Goal: Task Accomplishment & Management: Manage account settings

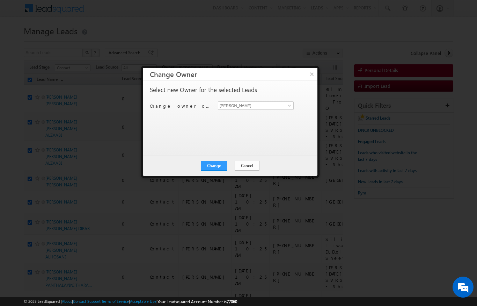
click at [236, 170] on button "Cancel" at bounding box center [247, 166] width 25 height 10
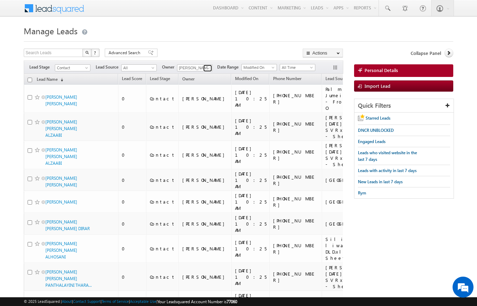
click at [206, 70] on span at bounding box center [209, 68] width 6 height 6
click at [365, 32] on h1 "Manage Leads" at bounding box center [238, 30] width 429 height 14
click at [30, 80] on input "checkbox" at bounding box center [30, 80] width 5 height 5
checkbox input "true"
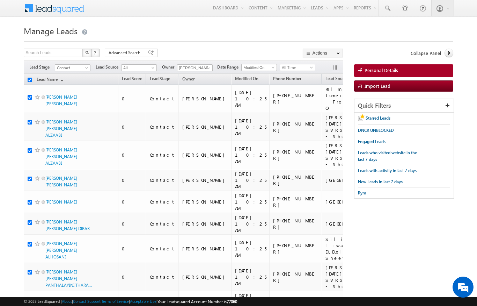
checkbox input "true"
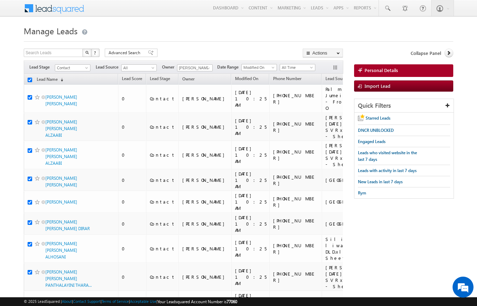
checkbox input "true"
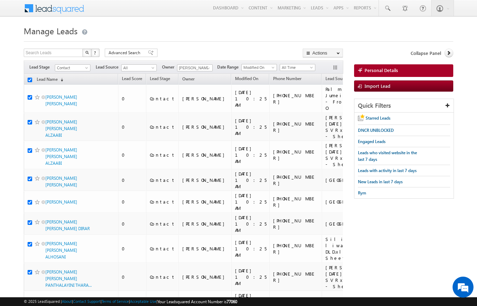
checkbox input "true"
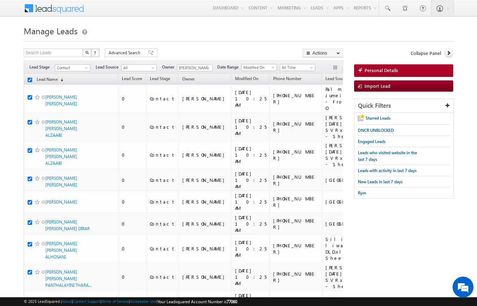
checkbox input "true"
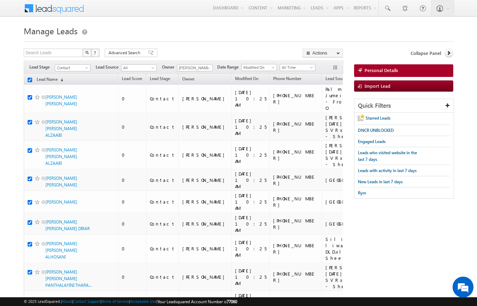
checkbox input "true"
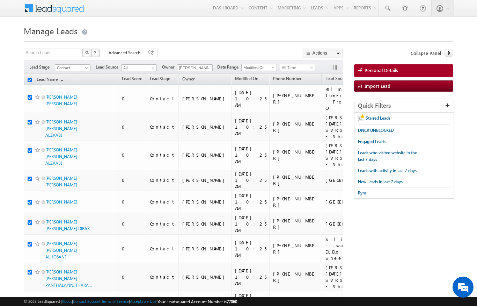
checkbox input "true"
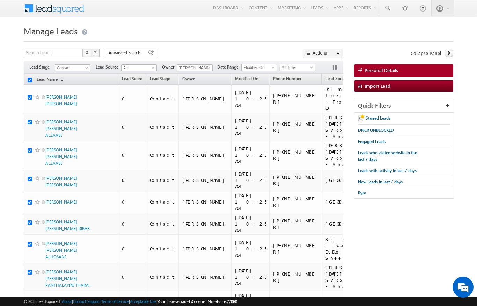
checkbox input "true"
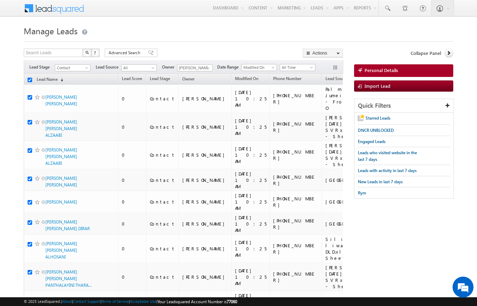
checkbox input "true"
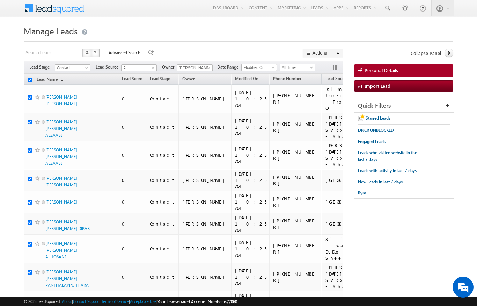
checkbox input "true"
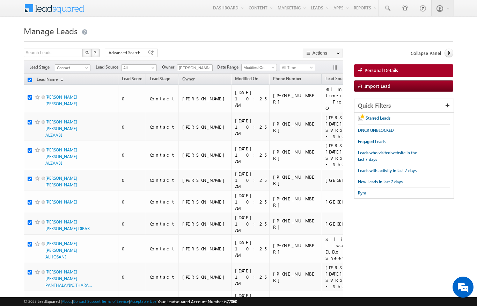
checkbox input "true"
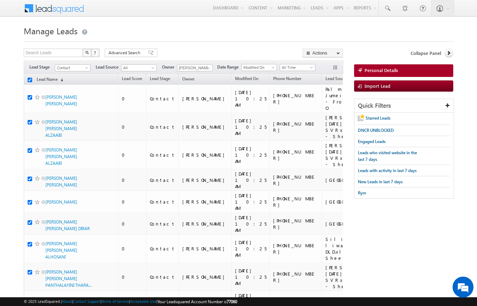
checkbox input "true"
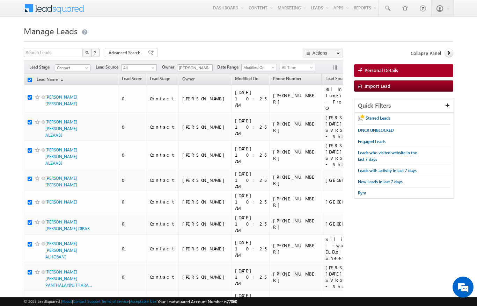
checkbox input "true"
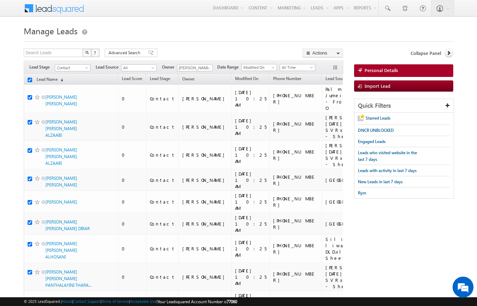
checkbox input "true"
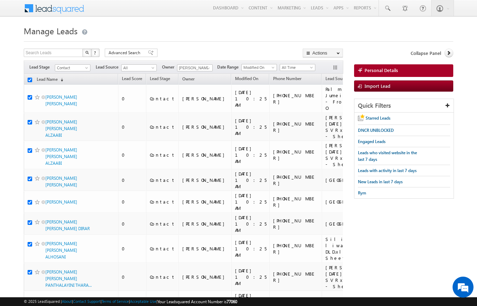
checkbox input "true"
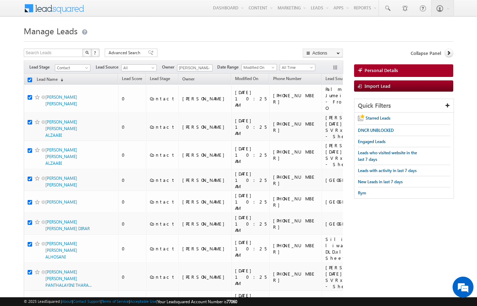
checkbox input "true"
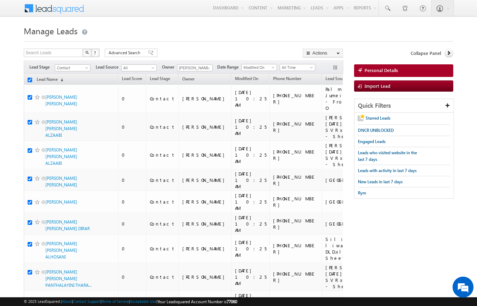
checkbox input "true"
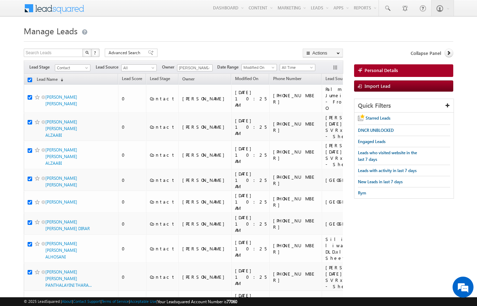
checkbox input "true"
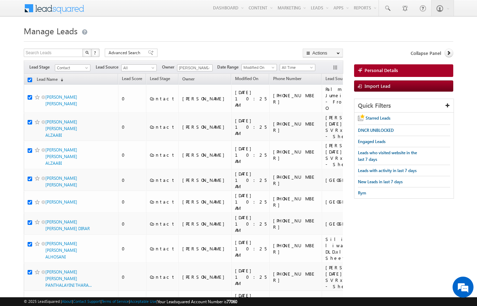
checkbox input "true"
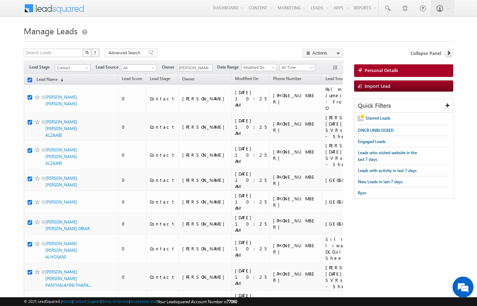
checkbox input "true"
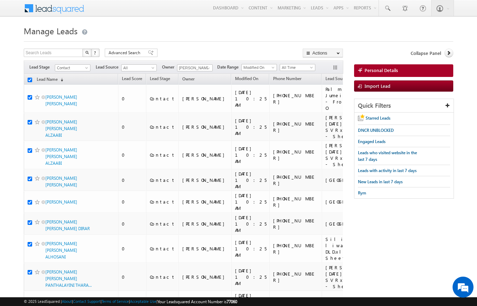
checkbox input "true"
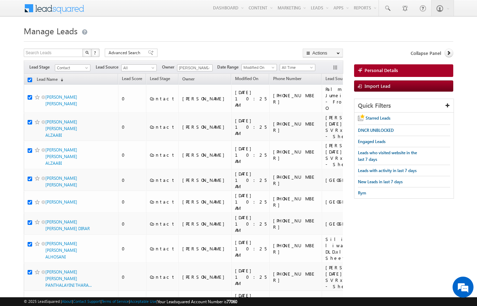
checkbox input "true"
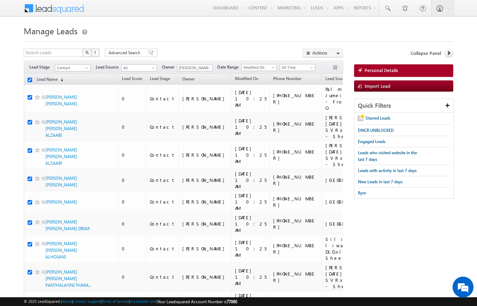
checkbox input "true"
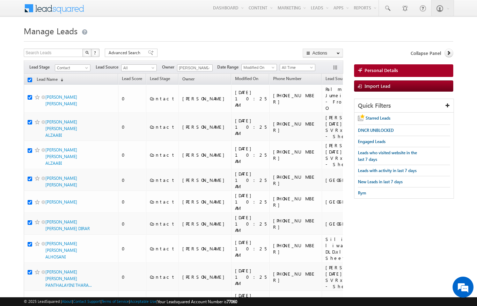
checkbox input "true"
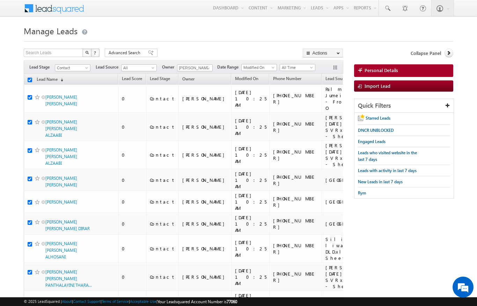
checkbox input "true"
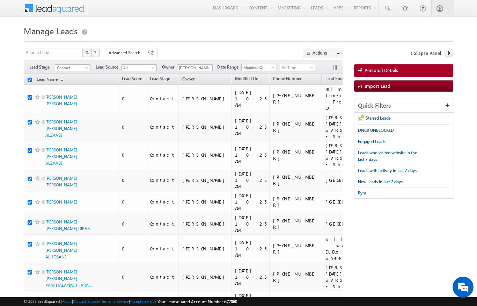
checkbox input "true"
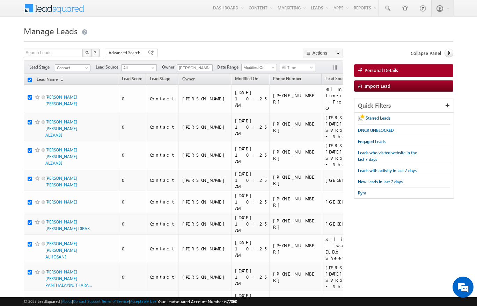
checkbox input "true"
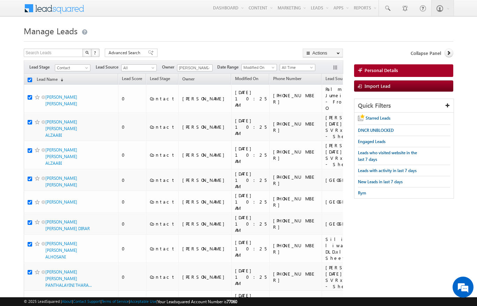
checkbox input "true"
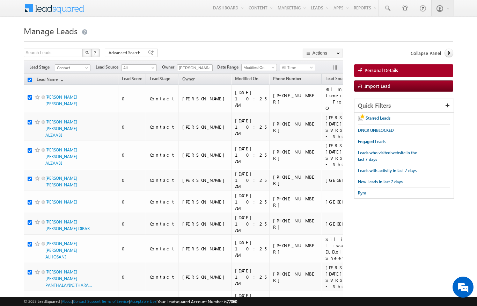
checkbox input "true"
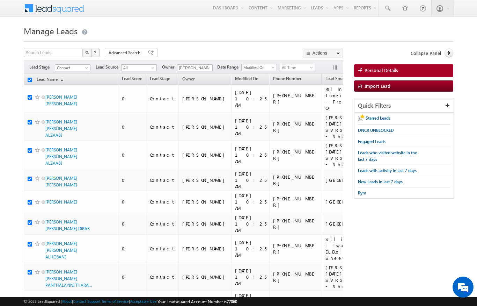
checkbox input "true"
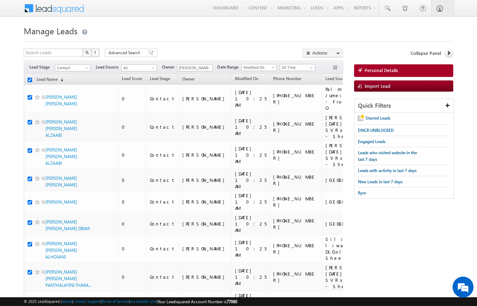
checkbox input "true"
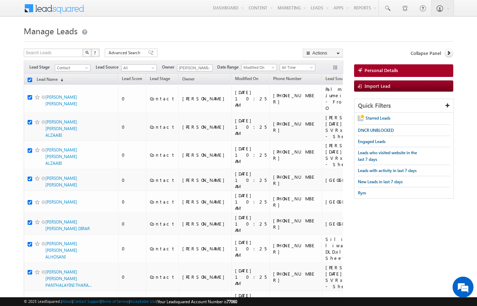
checkbox input "true"
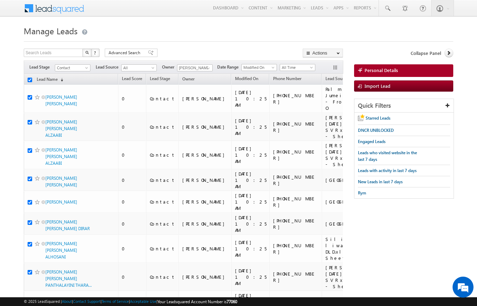
checkbox input "true"
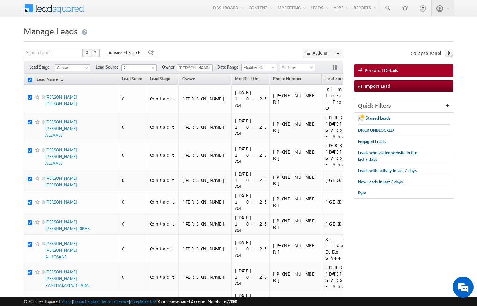
checkbox input "true"
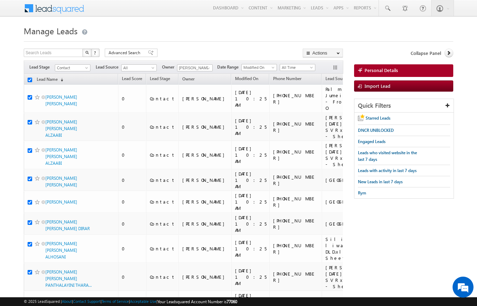
checkbox input "true"
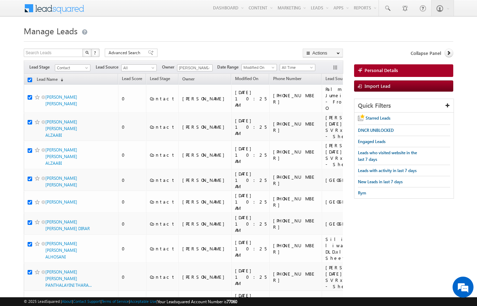
checkbox input "true"
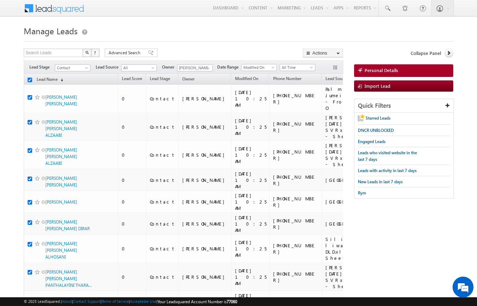
checkbox input "true"
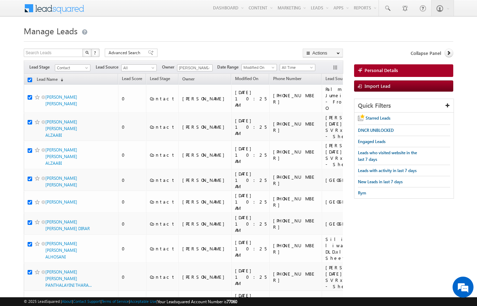
checkbox input "true"
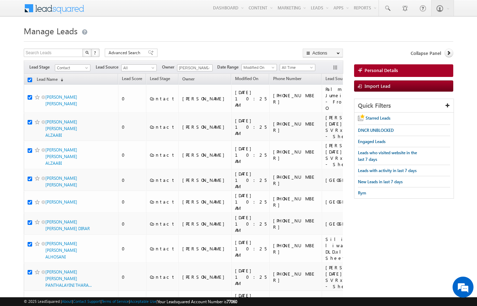
checkbox input "true"
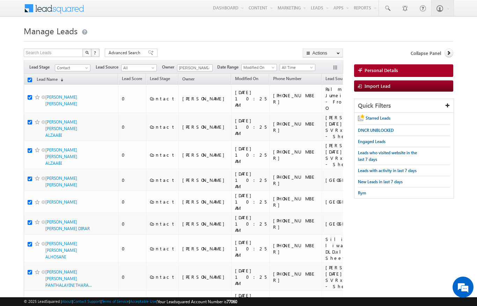
checkbox input "true"
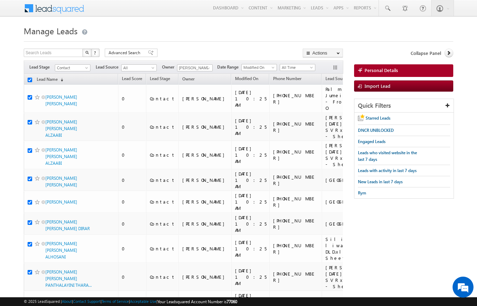
checkbox input "true"
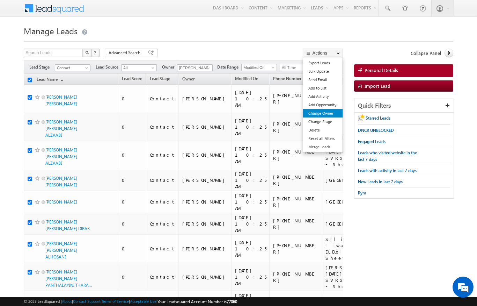
click at [329, 111] on link "Change Owner" at bounding box center [322, 113] width 39 height 8
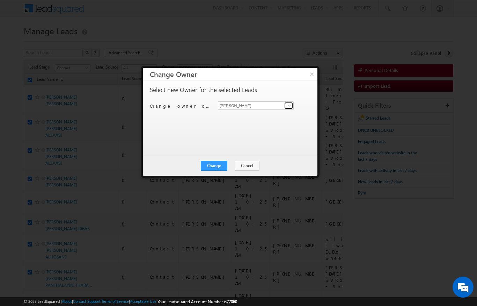
click at [286, 102] on link at bounding box center [288, 105] width 9 height 7
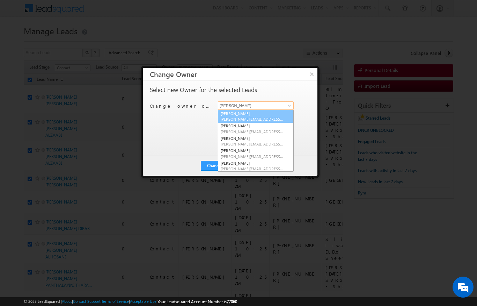
click at [253, 117] on span "[PERSON_NAME][EMAIL_ADDRESS][DOMAIN_NAME]" at bounding box center [252, 118] width 63 height 5
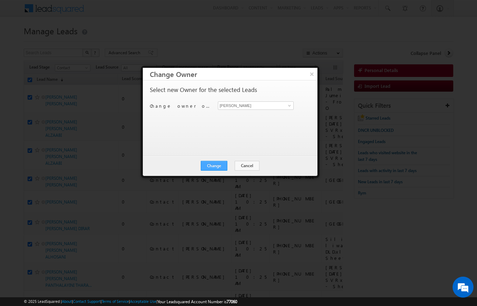
click at [220, 163] on button "Change" at bounding box center [214, 166] width 27 height 10
click at [236, 169] on button "Close" at bounding box center [231, 166] width 22 height 10
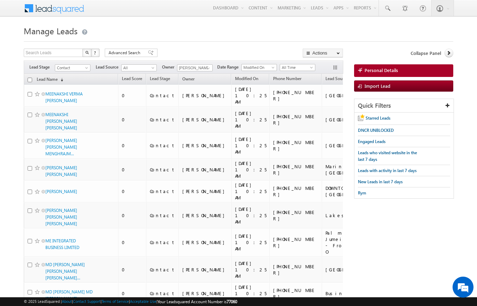
click at [31, 80] on input "checkbox" at bounding box center [30, 80] width 5 height 5
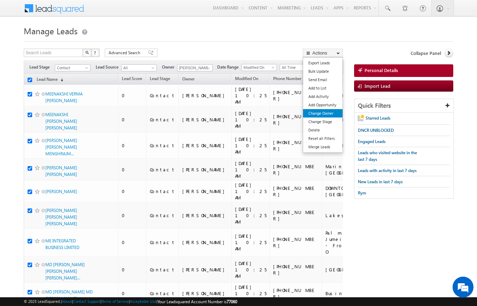
click at [328, 115] on link "Change Owner" at bounding box center [322, 113] width 39 height 8
click at [330, 113] on link "Change Owner" at bounding box center [322, 113] width 39 height 8
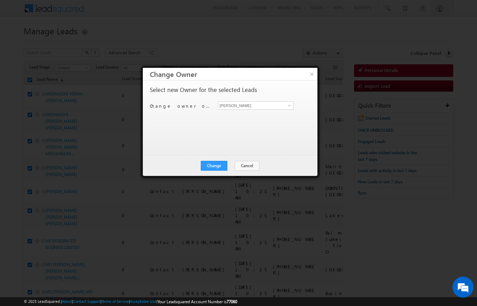
click at [360, 31] on div at bounding box center [238, 153] width 477 height 306
click at [312, 74] on button "×" at bounding box center [312, 74] width 12 height 12
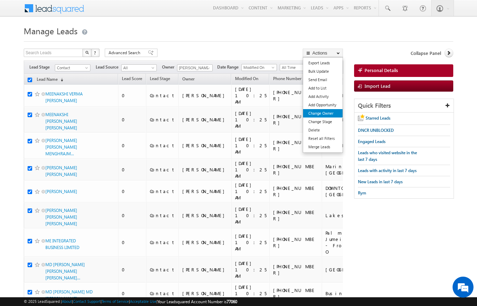
click at [332, 111] on link "Change Owner" at bounding box center [322, 113] width 39 height 8
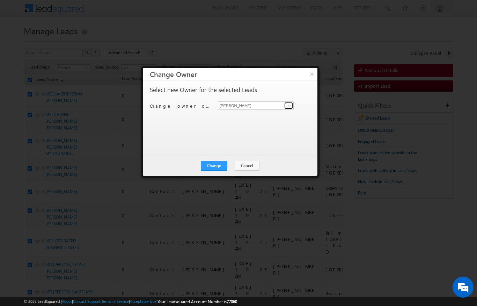
click at [289, 104] on span at bounding box center [290, 106] width 6 height 6
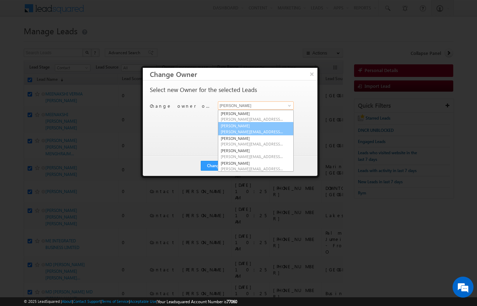
click at [250, 127] on link "Ankita Dumbre ankita.dumbre@indglobal.ae" at bounding box center [256, 128] width 76 height 13
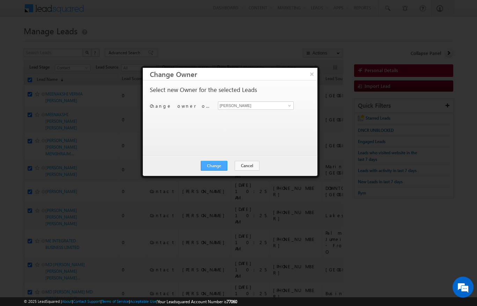
click at [218, 169] on button "Change" at bounding box center [214, 166] width 27 height 10
click at [231, 166] on button "Close" at bounding box center [231, 166] width 22 height 10
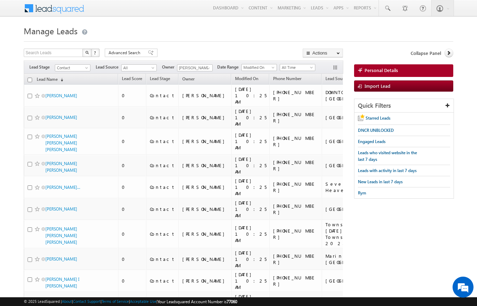
click at [31, 78] on input "checkbox" at bounding box center [30, 80] width 5 height 5
checkbox input "true"
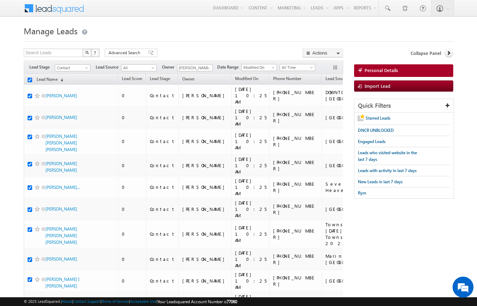
checkbox input "true"
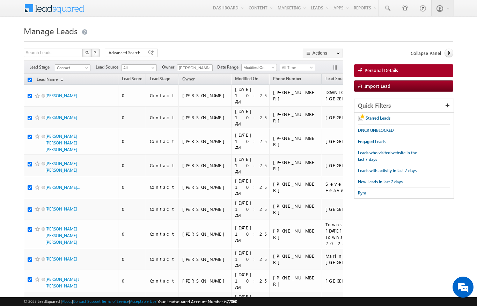
checkbox input "true"
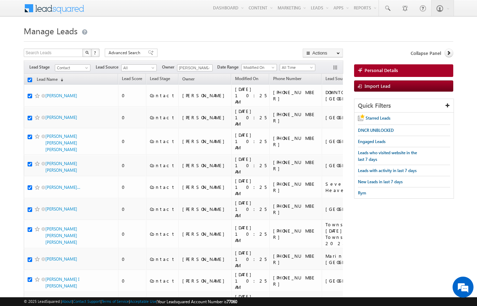
checkbox input "true"
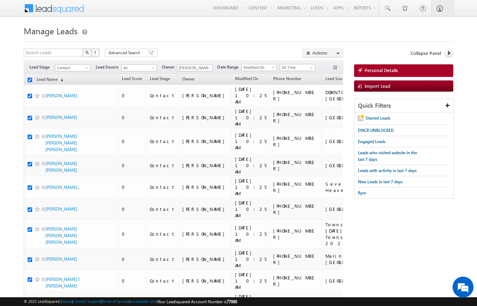
checkbox input "true"
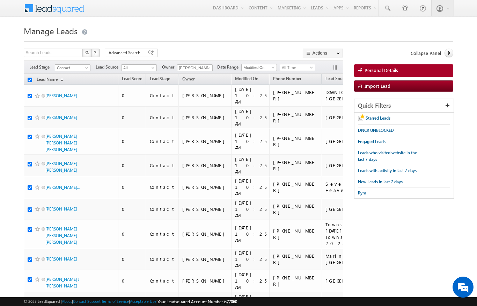
checkbox input "true"
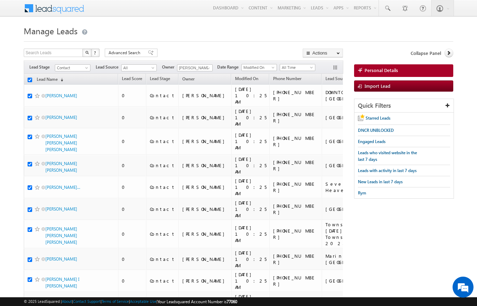
checkbox input "true"
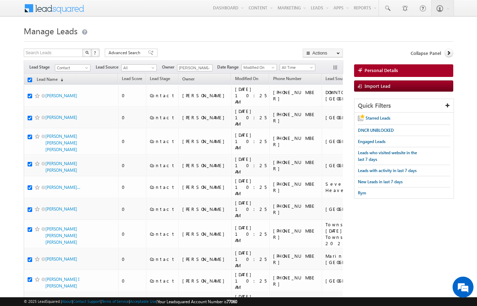
checkbox input "true"
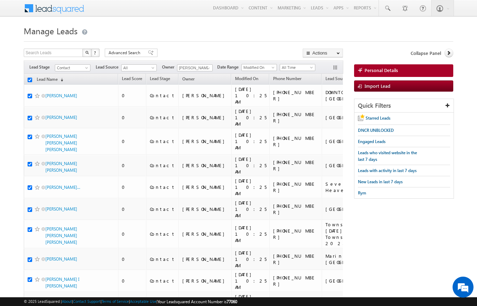
checkbox input "true"
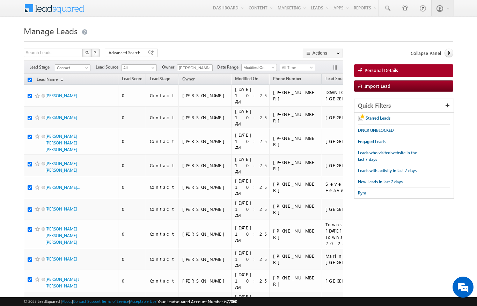
checkbox input "true"
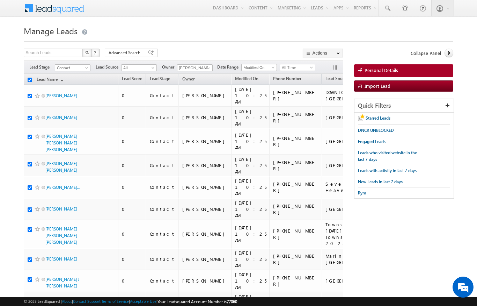
checkbox input "true"
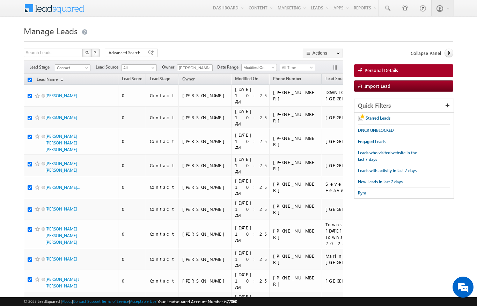
checkbox input "true"
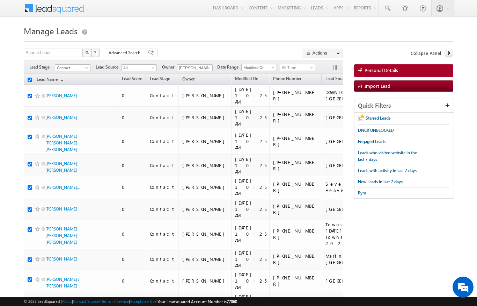
checkbox input "true"
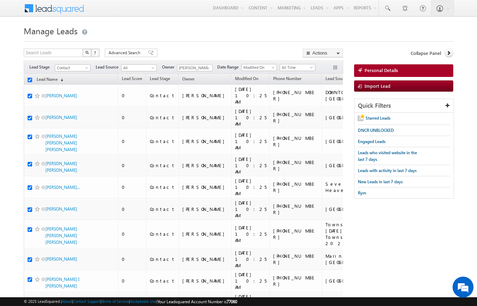
checkbox input "true"
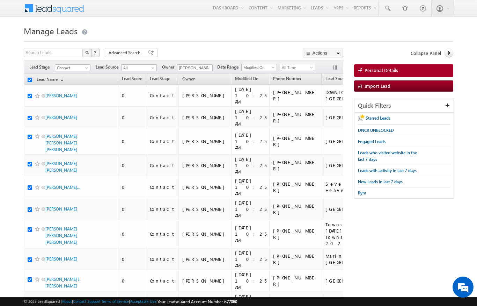
checkbox input "true"
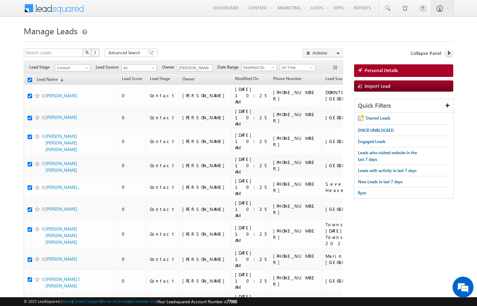
checkbox input "true"
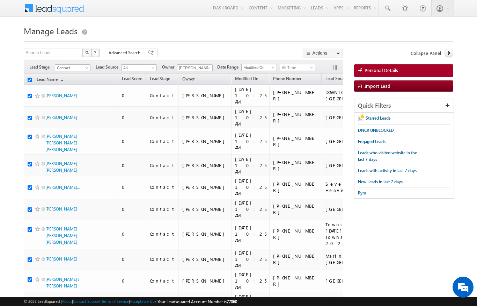
checkbox input "true"
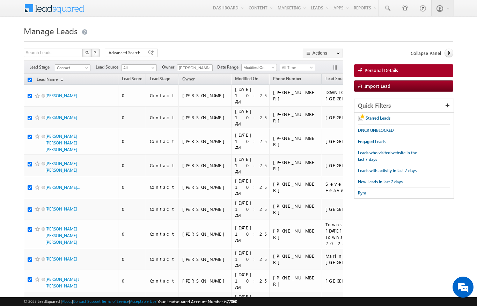
checkbox input "true"
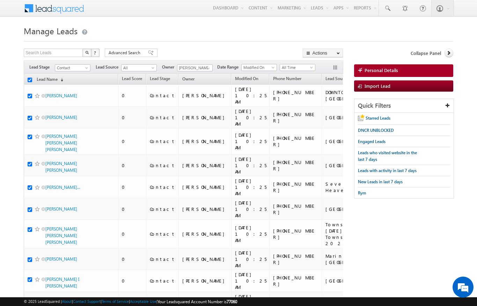
checkbox input "true"
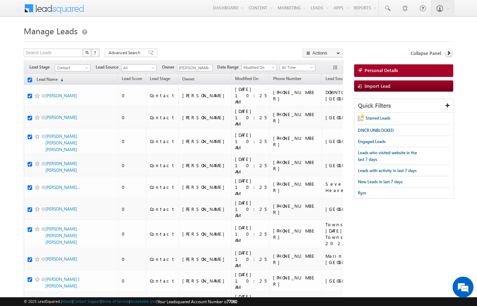
checkbox input "true"
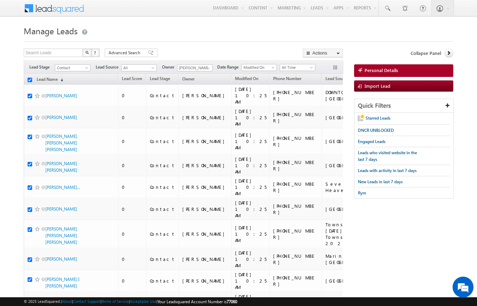
checkbox input "true"
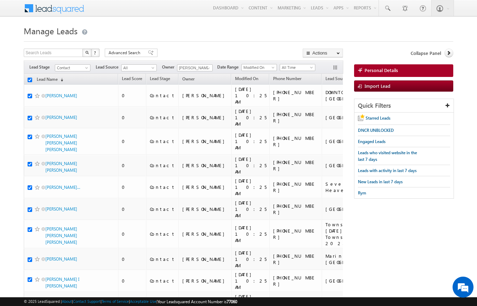
checkbox input "true"
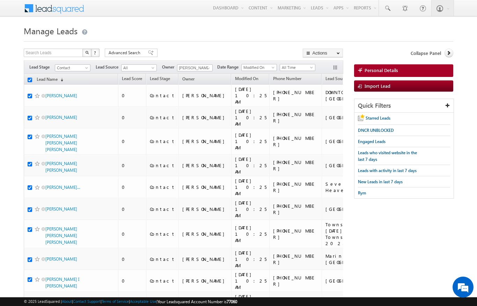
checkbox input "true"
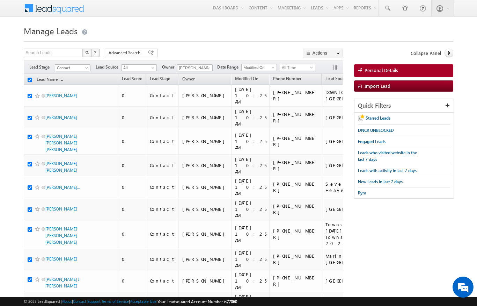
checkbox input "true"
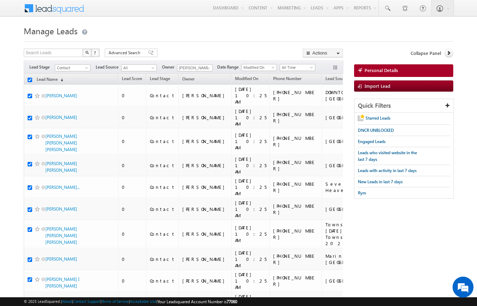
checkbox input "true"
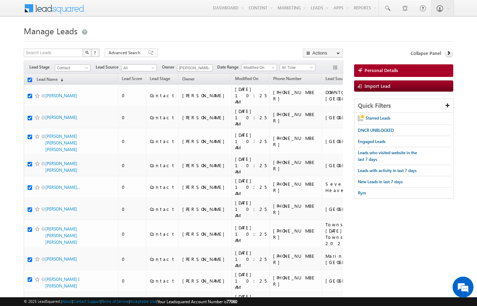
checkbox input "true"
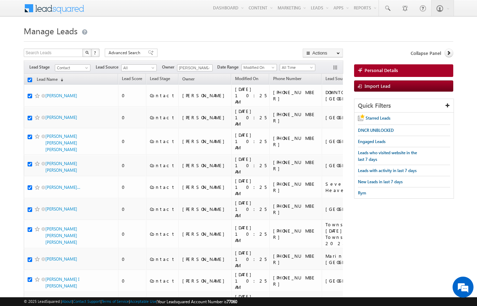
checkbox input "true"
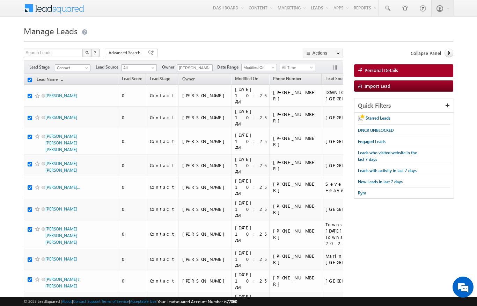
checkbox input "true"
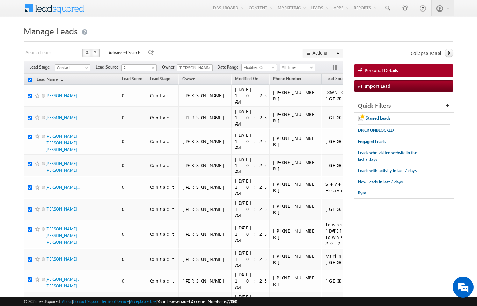
checkbox input "true"
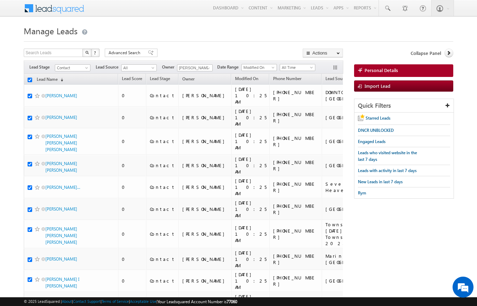
checkbox input "true"
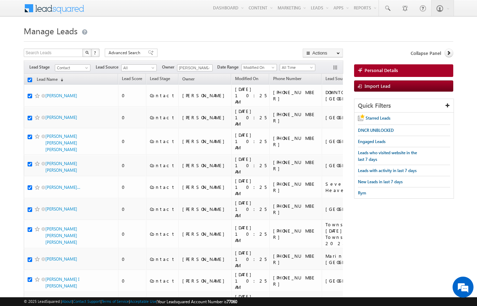
checkbox input "true"
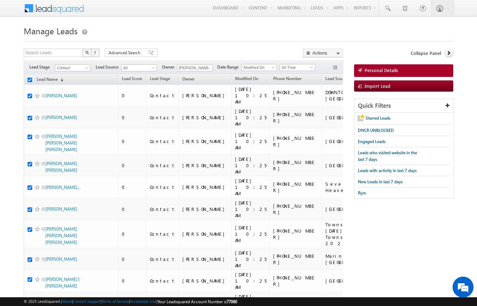
checkbox input "true"
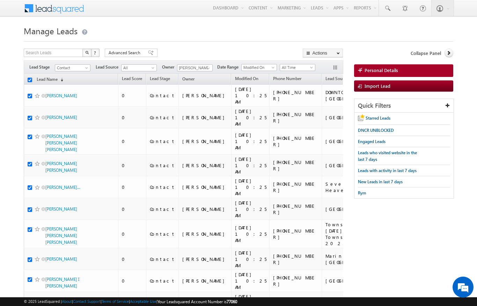
checkbox input "true"
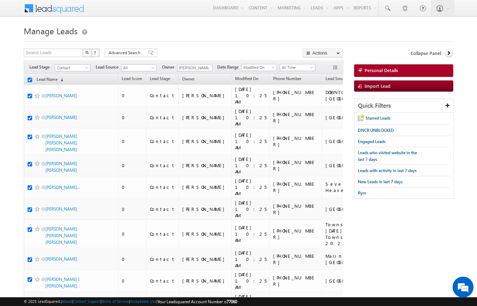
checkbox input "true"
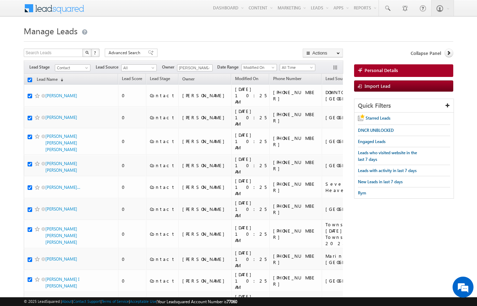
checkbox input "true"
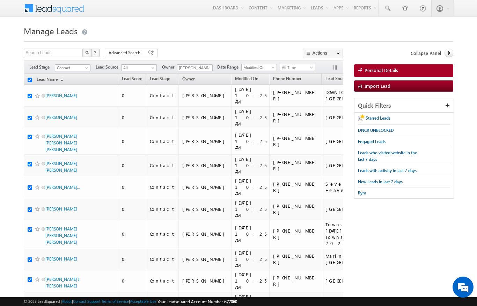
checkbox input "true"
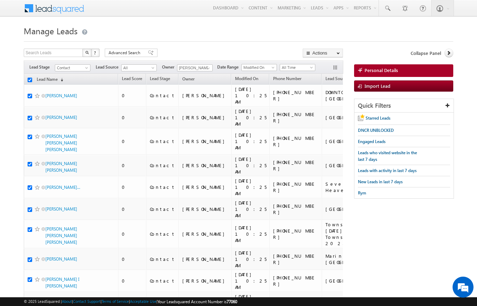
checkbox input "true"
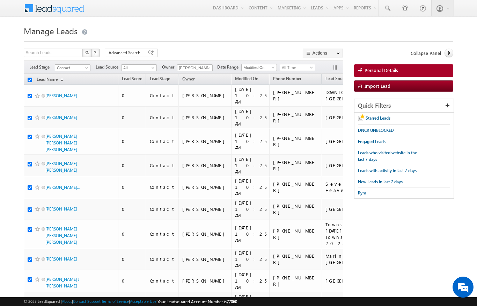
checkbox input "true"
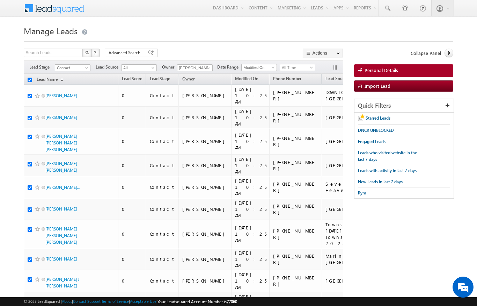
checkbox input "true"
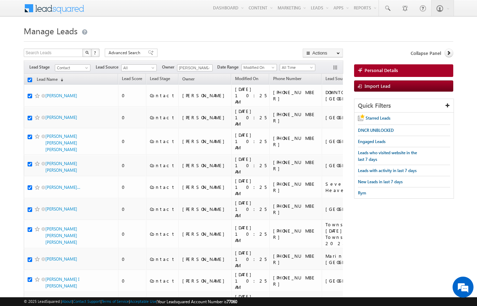
checkbox input "true"
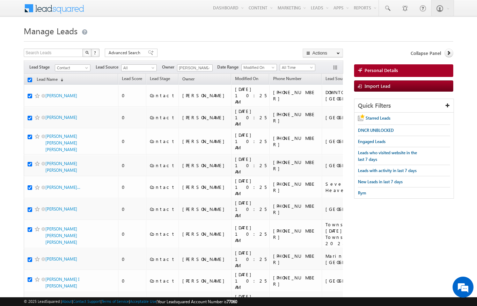
checkbox input "true"
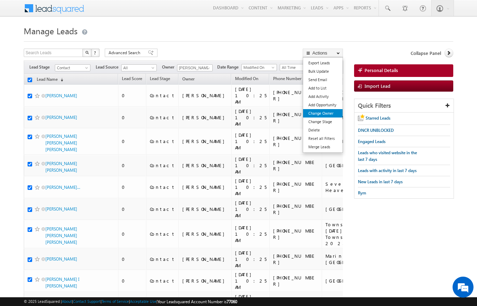
click at [331, 112] on link "Change Owner" at bounding box center [322, 113] width 39 height 8
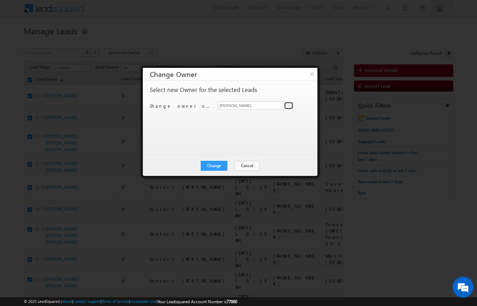
click at [285, 105] on link at bounding box center [288, 105] width 9 height 7
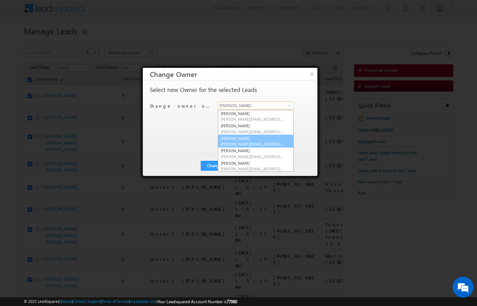
click at [255, 139] on link "Aswathi Ezhunamannil aswathi.ezhunamannil@indglobal.ae" at bounding box center [256, 140] width 76 height 13
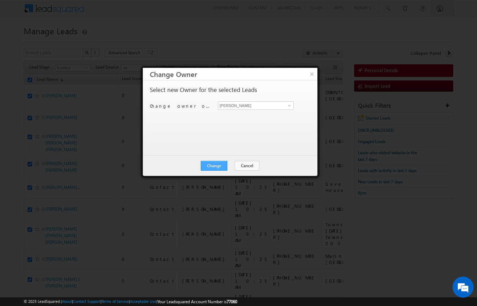
click at [227, 163] on button "Change" at bounding box center [214, 166] width 27 height 10
click at [239, 162] on button "Close" at bounding box center [231, 166] width 22 height 10
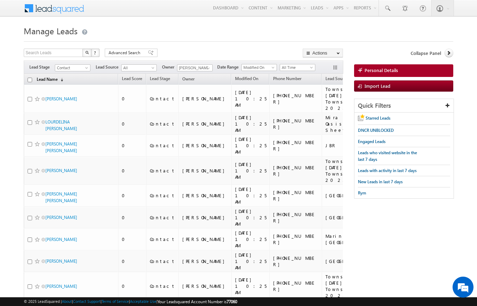
click at [36, 81] on link "Lead Name (sorted descending)" at bounding box center [50, 79] width 34 height 9
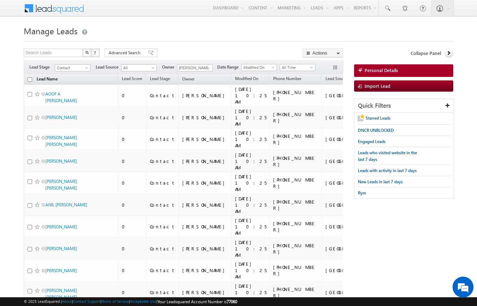
click at [53, 76] on link "Lead Name (sorted descending)" at bounding box center [47, 79] width 28 height 9
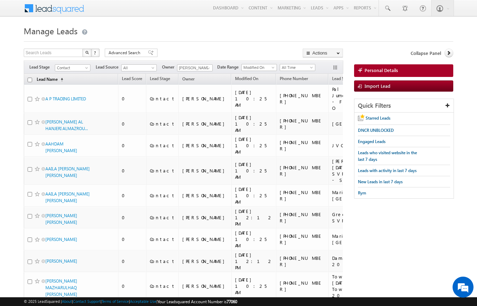
click at [60, 80] on span "(sorted ascending)" at bounding box center [61, 80] width 6 height 6
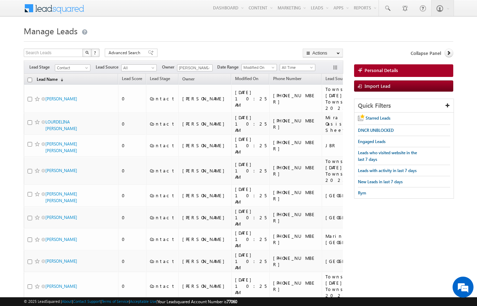
click at [56, 81] on link "Lead Name (sorted descending)" at bounding box center [50, 79] width 34 height 9
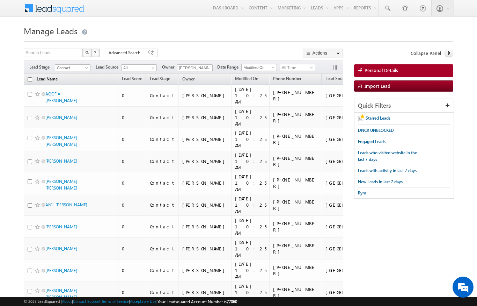
click at [54, 81] on link "Lead Name (sorted descending)" at bounding box center [47, 79] width 28 height 9
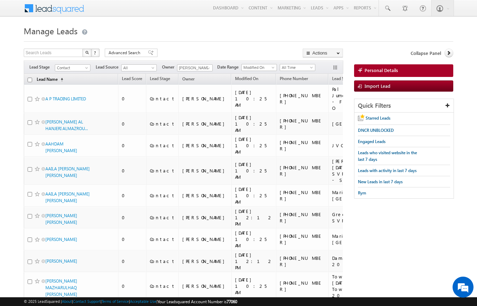
click at [54, 78] on link "Lead Name (sorted ascending)" at bounding box center [50, 79] width 34 height 9
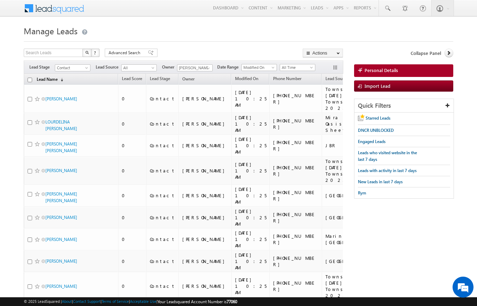
click at [67, 79] on link "Lead Name (sorted descending)" at bounding box center [50, 79] width 34 height 9
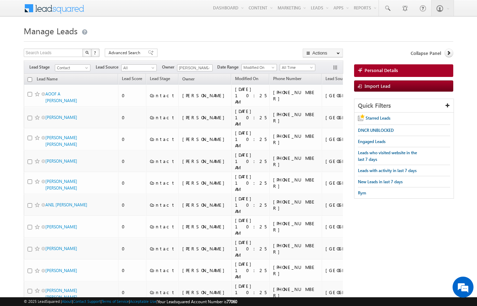
click at [28, 81] on input "checkbox" at bounding box center [30, 79] width 5 height 5
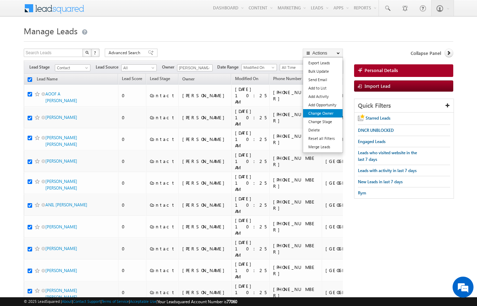
click at [331, 111] on link "Change Owner" at bounding box center [322, 113] width 39 height 8
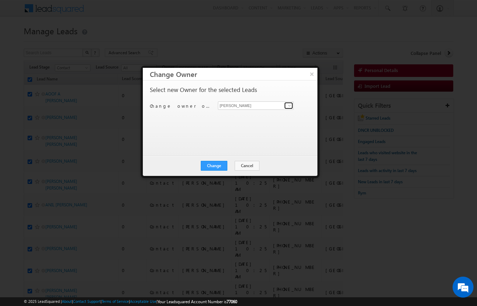
click at [289, 105] on span at bounding box center [290, 106] width 6 height 6
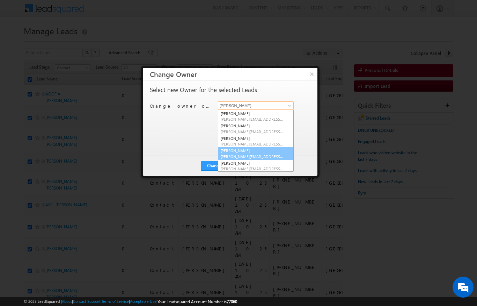
click at [265, 154] on span "[PERSON_NAME][EMAIL_ADDRESS][DOMAIN_NAME]" at bounding box center [252, 156] width 63 height 5
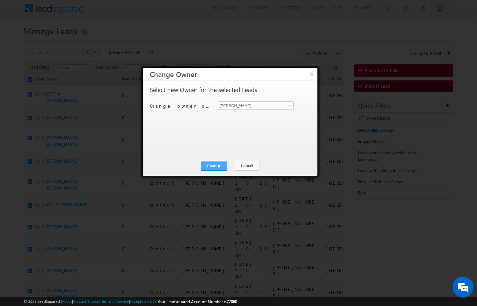
click at [220, 161] on button "Change" at bounding box center [214, 166] width 27 height 10
click at [233, 169] on button "Close" at bounding box center [231, 166] width 22 height 10
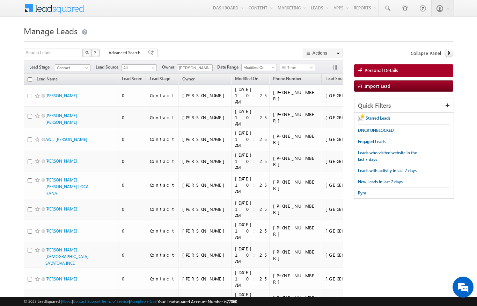
click at [31, 79] on input "checkbox" at bounding box center [30, 79] width 5 height 5
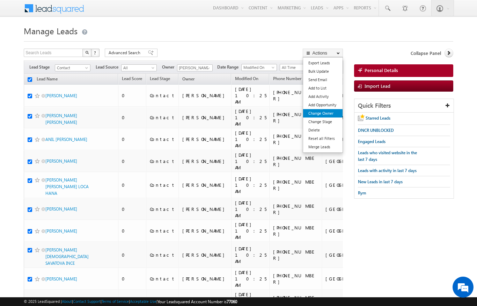
click at [328, 115] on link "Change Owner" at bounding box center [322, 113] width 39 height 8
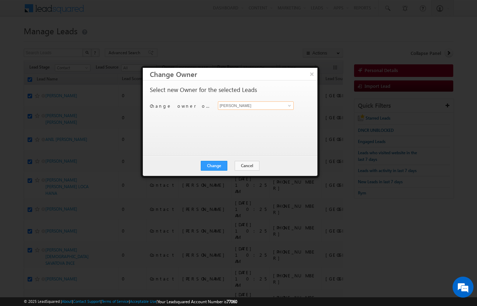
click at [279, 102] on input "[PERSON_NAME]" at bounding box center [256, 105] width 76 height 8
click at [287, 105] on span at bounding box center [290, 106] width 6 height 6
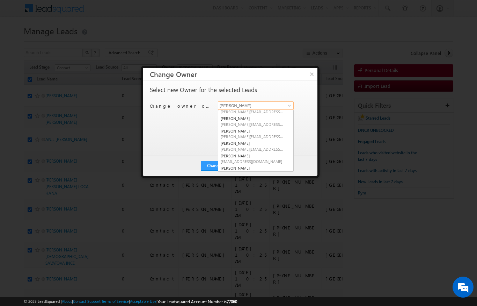
scroll to position [33, 0]
click at [264, 130] on link "Diksha Dubey diksha.dubey@indglobal.ae" at bounding box center [256, 132] width 76 height 13
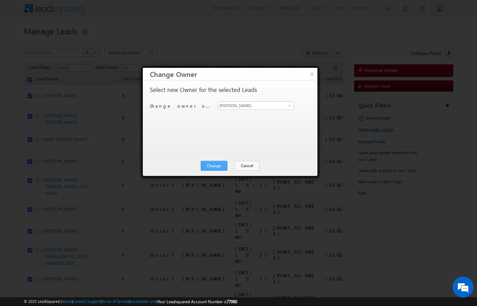
click at [217, 168] on button "Change" at bounding box center [214, 166] width 27 height 10
click at [235, 166] on button "Close" at bounding box center [231, 166] width 22 height 10
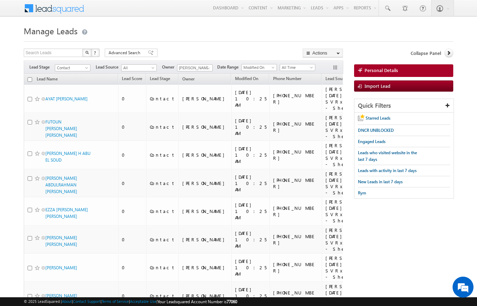
click at [29, 78] on input "checkbox" at bounding box center [30, 79] width 5 height 5
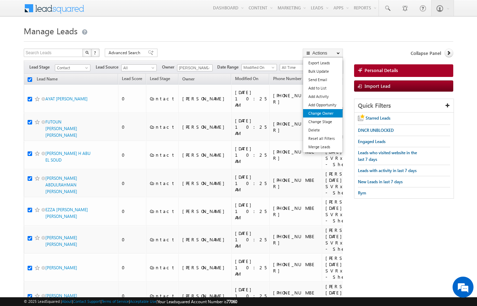
click at [326, 114] on link "Change Owner" at bounding box center [322, 113] width 39 height 8
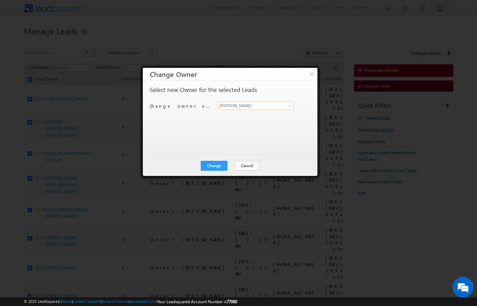
click at [278, 104] on input "[PERSON_NAME]" at bounding box center [256, 105] width 76 height 8
click at [295, 100] on div "Select new Owner for the selected Leads Change owner of 200 leads to Niraj Upad…" at bounding box center [229, 115] width 159 height 56
click at [291, 102] on link at bounding box center [288, 105] width 9 height 7
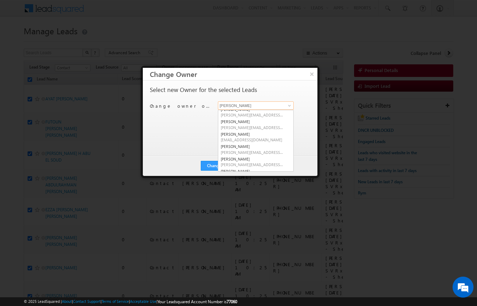
scroll to position [54, 0]
click at [263, 124] on span "[PERSON_NAME][EMAIL_ADDRESS][DOMAIN_NAME]" at bounding box center [252, 126] width 63 height 5
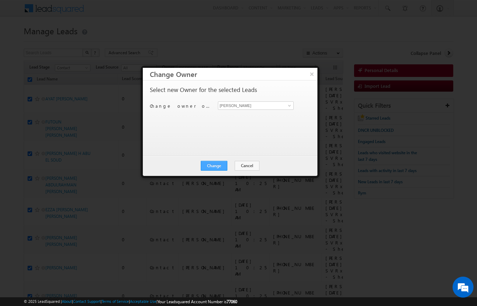
click at [213, 165] on button "Change" at bounding box center [214, 166] width 27 height 10
click at [234, 165] on button "Close" at bounding box center [231, 166] width 22 height 10
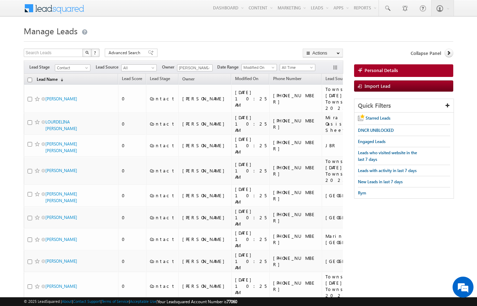
click at [55, 75] on link "Lead Name (sorted descending)" at bounding box center [50, 79] width 34 height 9
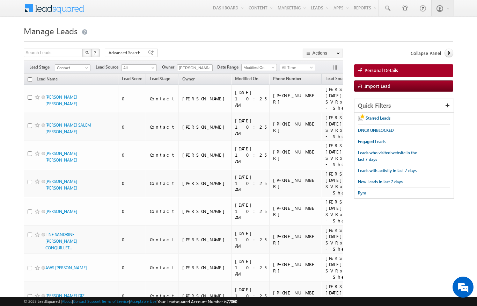
click at [30, 78] on input "checkbox" at bounding box center [30, 79] width 5 height 5
checkbox input "true"
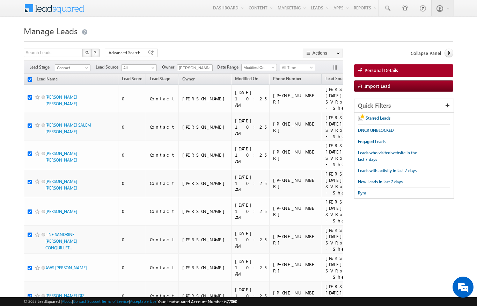
checkbox input "true"
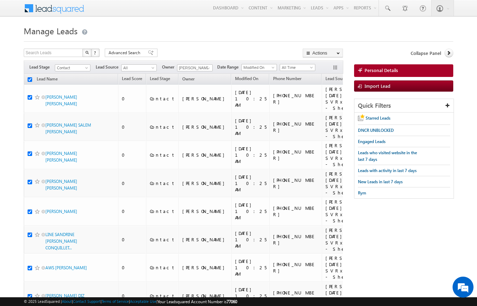
checkbox input "true"
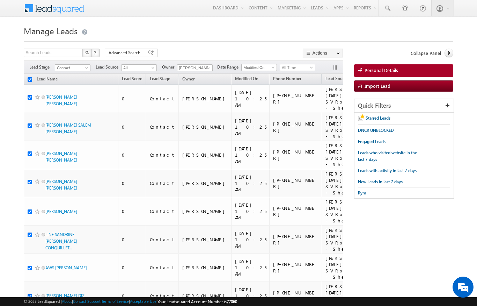
checkbox input "true"
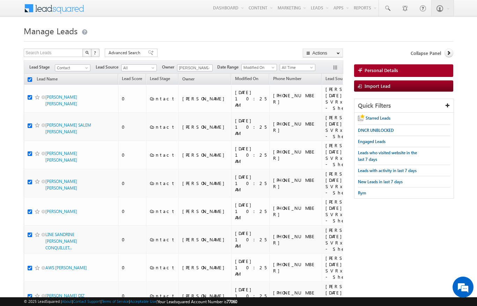
checkbox input "true"
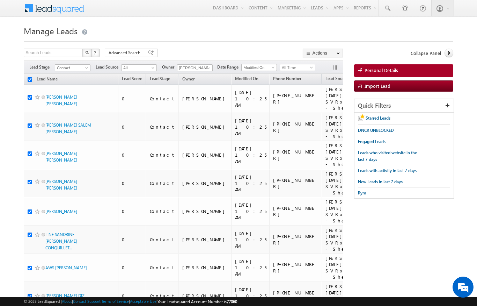
checkbox input "true"
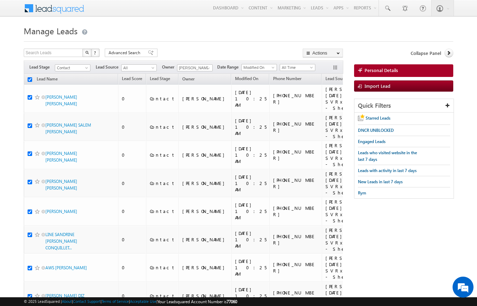
checkbox input "true"
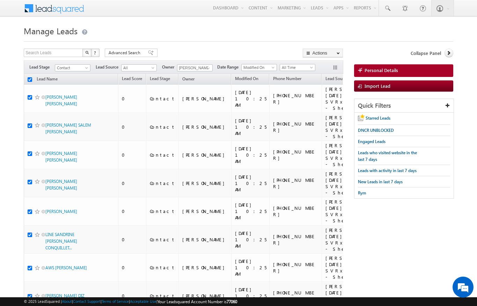
checkbox input "true"
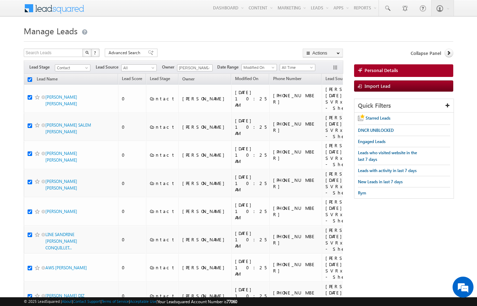
checkbox input "true"
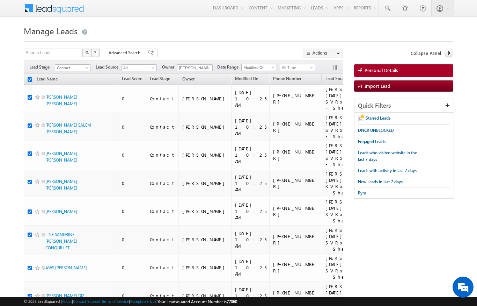
checkbox input "true"
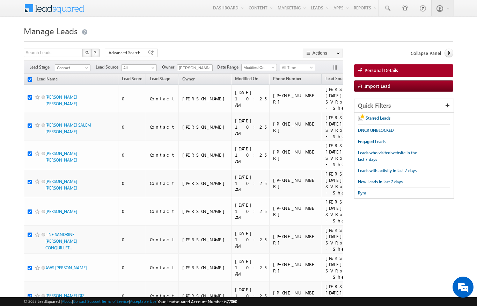
checkbox input "true"
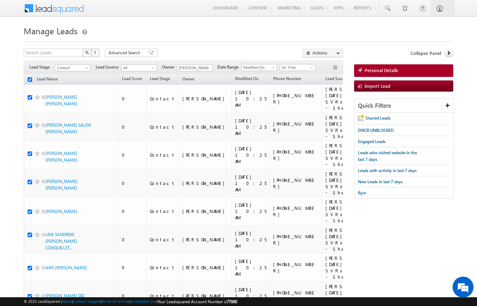
checkbox input "true"
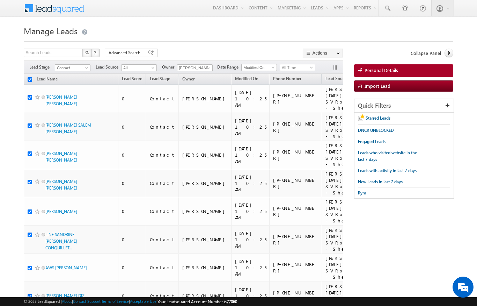
checkbox input "true"
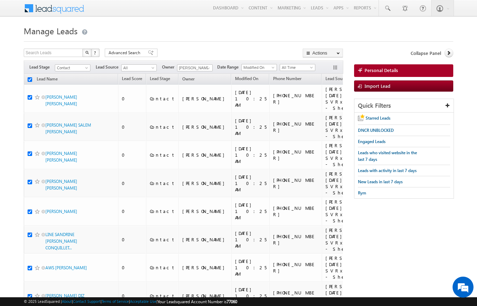
checkbox input "true"
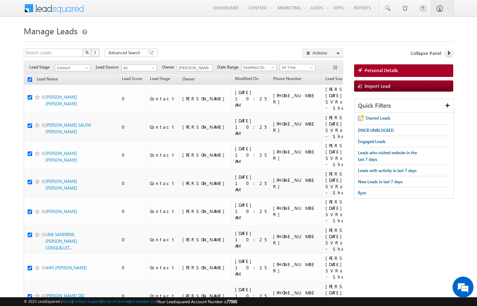
checkbox input "true"
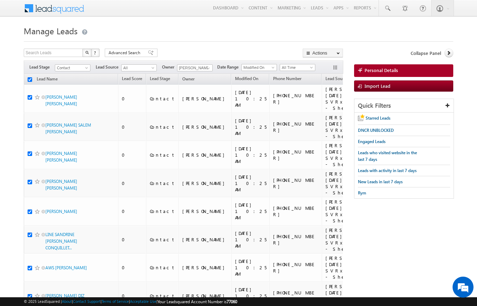
checkbox input "true"
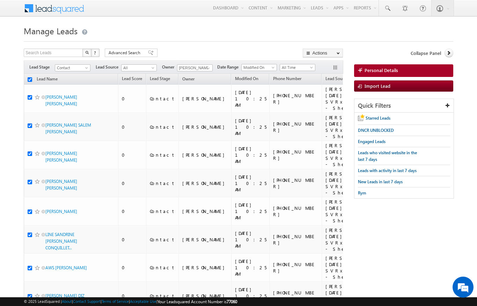
checkbox input "true"
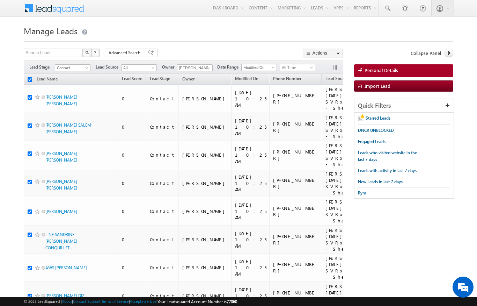
checkbox input "true"
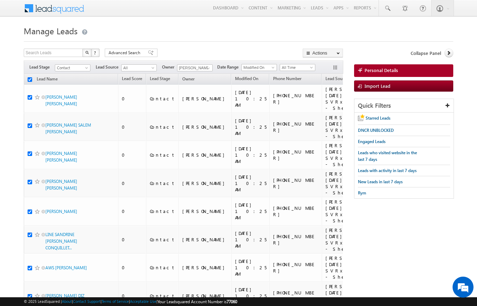
checkbox input "true"
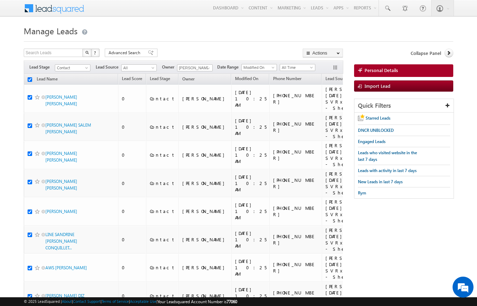
checkbox input "true"
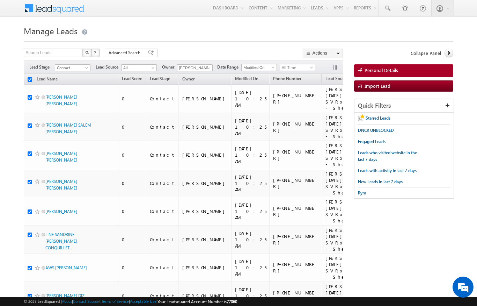
checkbox input "true"
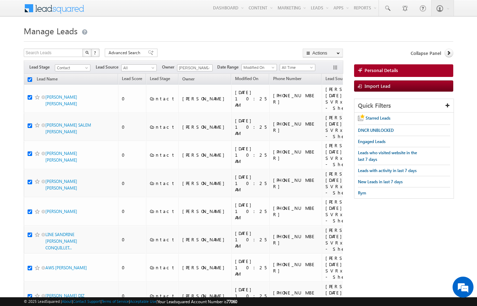
checkbox input "true"
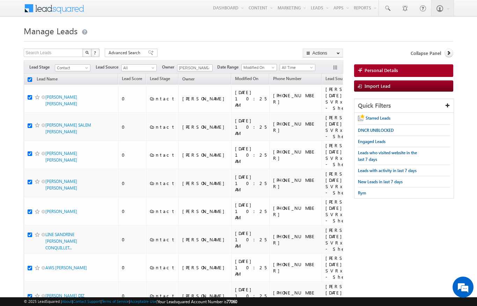
checkbox input "true"
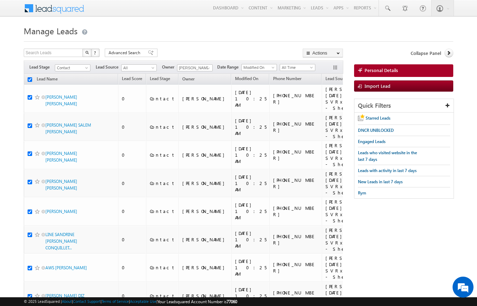
checkbox input "true"
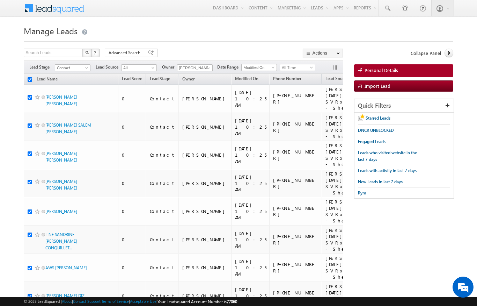
checkbox input "true"
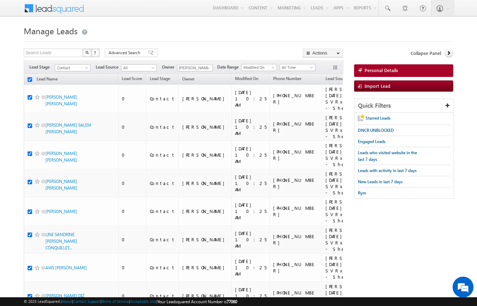
checkbox input "true"
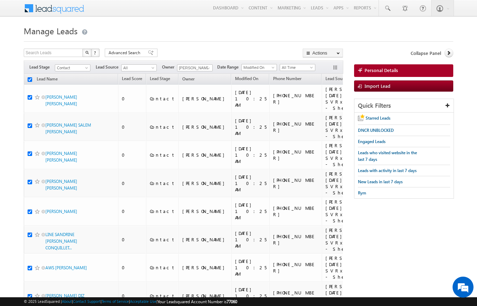
checkbox input "true"
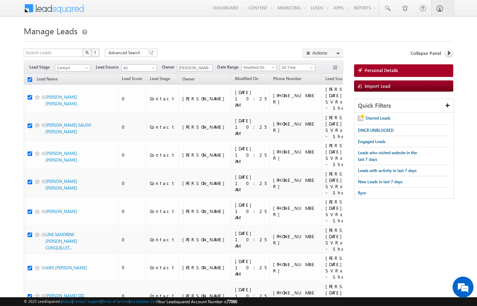
checkbox input "true"
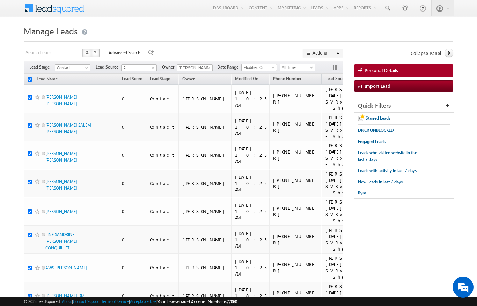
checkbox input "true"
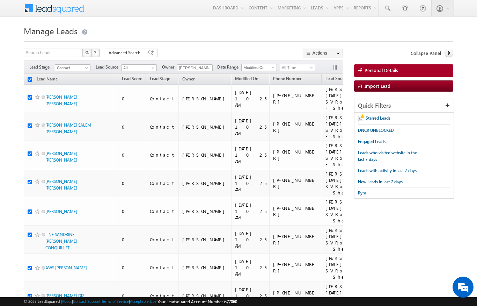
checkbox input "true"
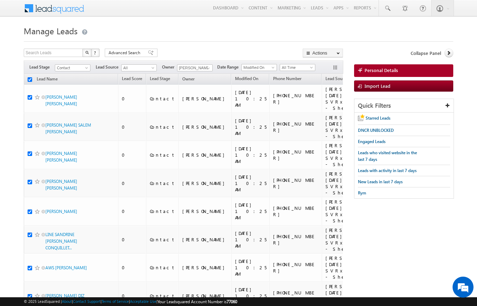
checkbox input "true"
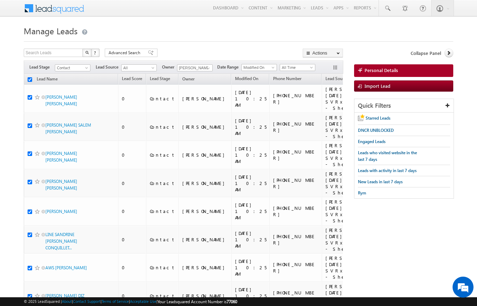
checkbox input "true"
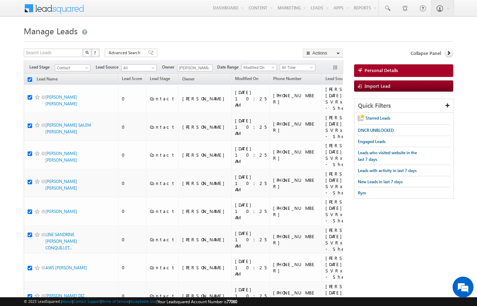
checkbox input "true"
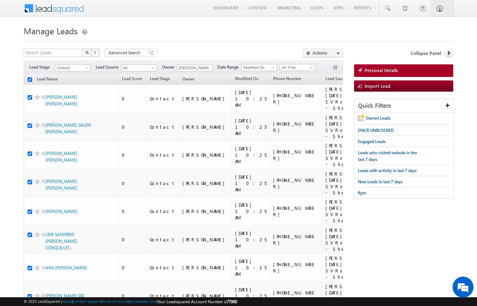
checkbox input "true"
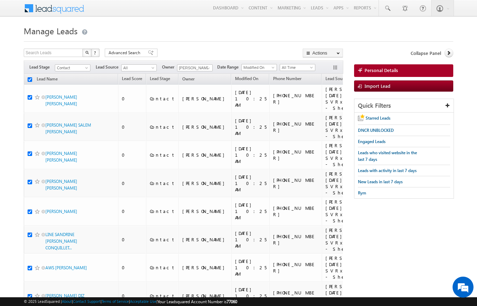
checkbox input "true"
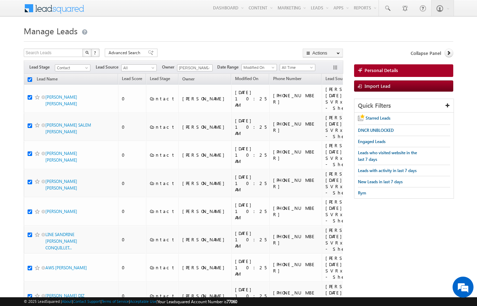
checkbox input "true"
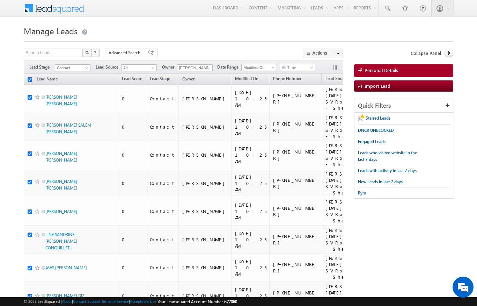
checkbox input "true"
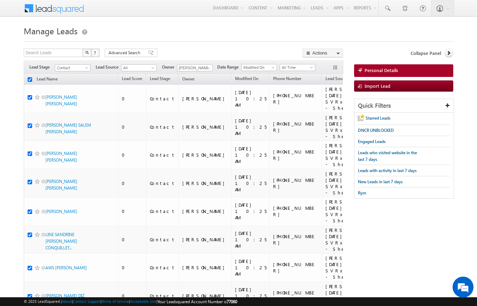
checkbox input "true"
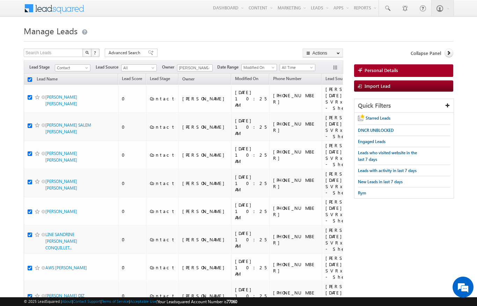
checkbox input "true"
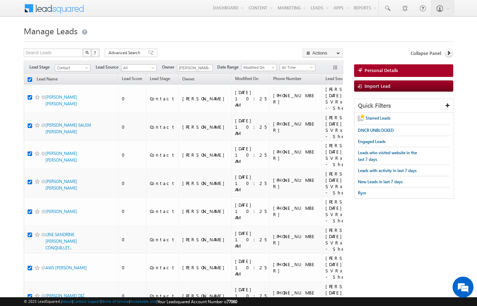
checkbox input "true"
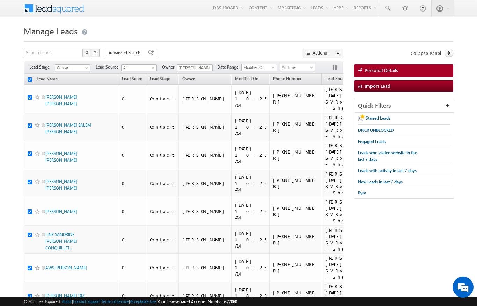
checkbox input "true"
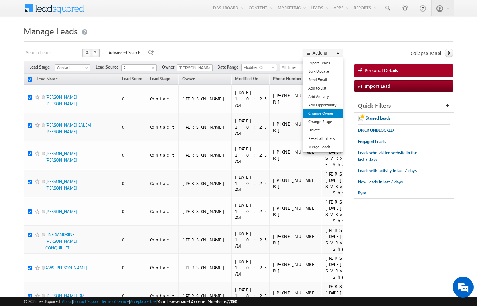
click at [326, 111] on link "Change Owner" at bounding box center [322, 113] width 39 height 8
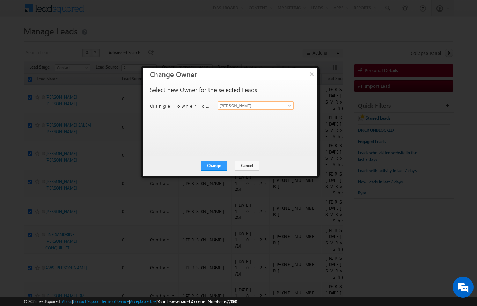
click at [284, 103] on input "[PERSON_NAME]" at bounding box center [256, 105] width 76 height 8
click at [288, 105] on span at bounding box center [290, 106] width 6 height 6
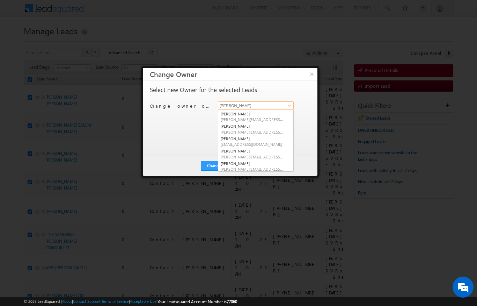
scroll to position [49, 0]
click at [254, 142] on span "[EMAIL_ADDRESS][DOMAIN_NAME]" at bounding box center [252, 144] width 63 height 5
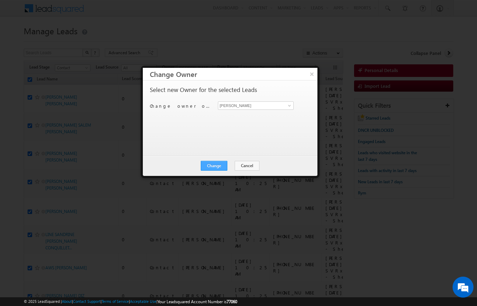
click at [210, 170] on button "Change" at bounding box center [214, 166] width 27 height 10
click at [234, 165] on button "Close" at bounding box center [231, 166] width 22 height 10
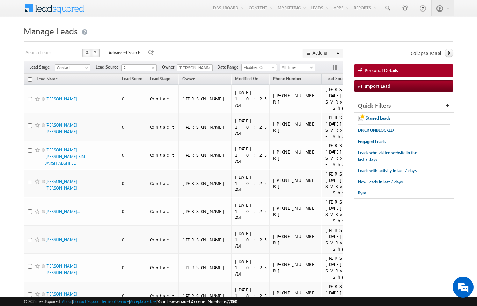
click at [24, 78] on th "Lead Name (sorted descending)" at bounding box center [71, 79] width 94 height 11
click at [30, 81] on input "checkbox" at bounding box center [30, 79] width 5 height 5
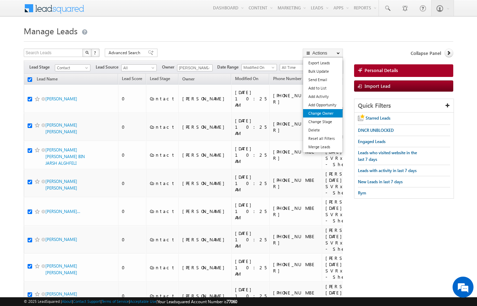
click at [330, 113] on link "Change Owner" at bounding box center [322, 113] width 39 height 8
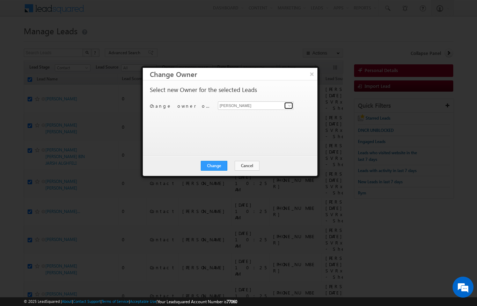
click at [285, 106] on link at bounding box center [288, 105] width 9 height 7
click at [293, 103] on link at bounding box center [288, 105] width 9 height 7
click at [287, 105] on span at bounding box center [290, 106] width 6 height 6
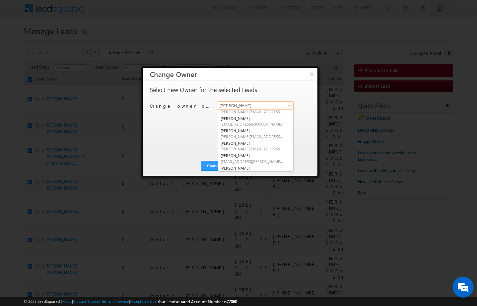
scroll to position [70, 0]
click at [267, 134] on span "[PERSON_NAME][EMAIL_ADDRESS][DOMAIN_NAME]" at bounding box center [252, 135] width 63 height 5
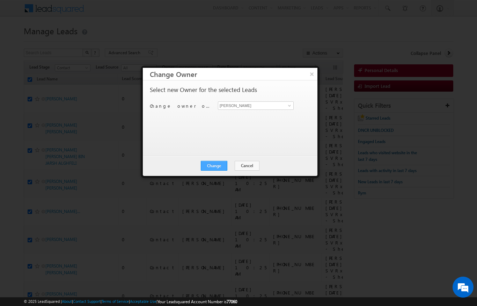
click at [226, 163] on button "Change" at bounding box center [214, 166] width 27 height 10
click at [231, 166] on button "Close" at bounding box center [231, 166] width 22 height 10
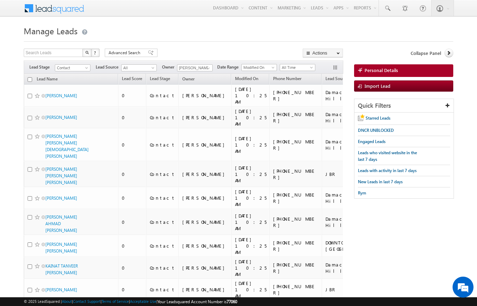
click at [30, 78] on input "checkbox" at bounding box center [30, 79] width 5 height 5
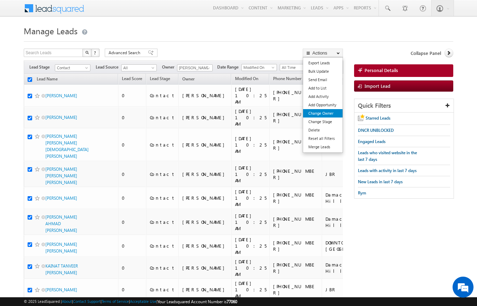
click at [331, 113] on link "Change Owner" at bounding box center [322, 113] width 39 height 8
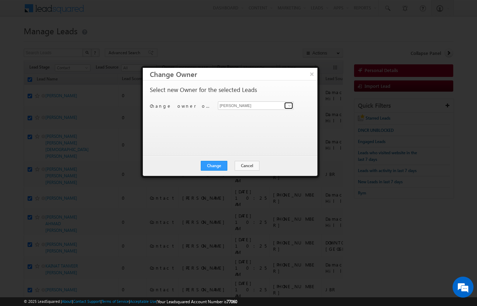
click at [286, 102] on link at bounding box center [288, 105] width 9 height 7
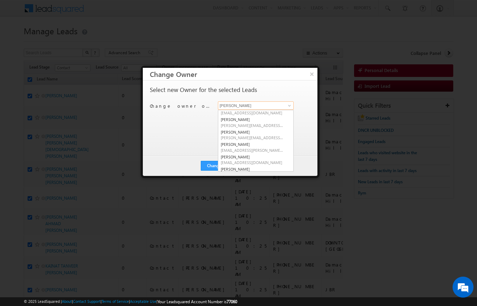
scroll to position [85, 0]
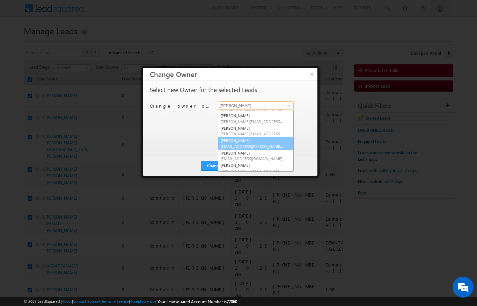
click at [269, 138] on link "[PERSON_NAME] [EMAIL_ADDRESS][PERSON_NAME][DOMAIN_NAME]" at bounding box center [256, 143] width 76 height 13
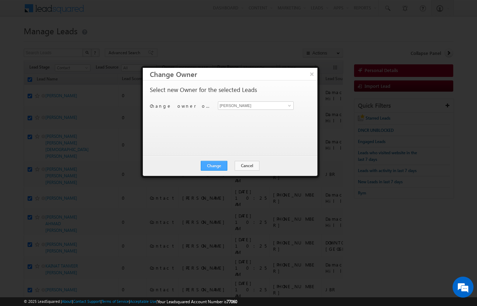
click at [218, 167] on button "Change" at bounding box center [214, 166] width 27 height 10
click at [230, 161] on button "Close" at bounding box center [231, 166] width 22 height 10
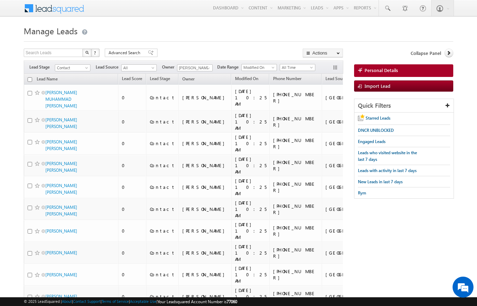
click at [31, 79] on input "checkbox" at bounding box center [30, 79] width 5 height 5
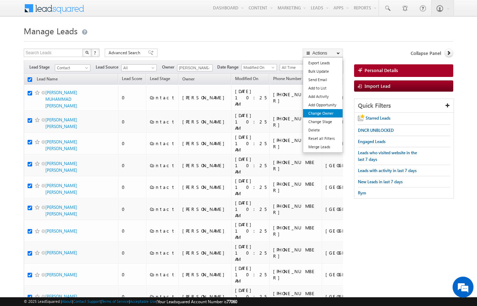
click at [330, 115] on link "Change Owner" at bounding box center [322, 113] width 39 height 8
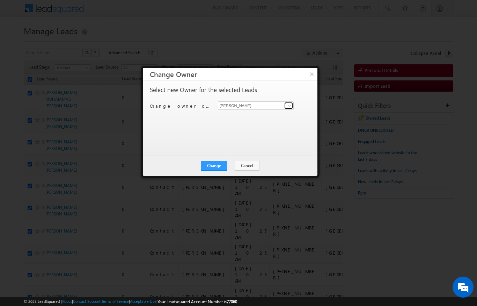
click at [286, 107] on link at bounding box center [288, 105] width 9 height 7
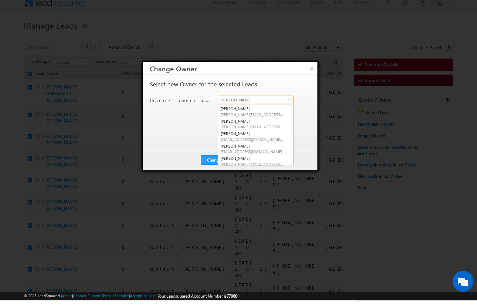
scroll to position [86, 0]
click at [375, 23] on div at bounding box center [238, 153] width 477 height 306
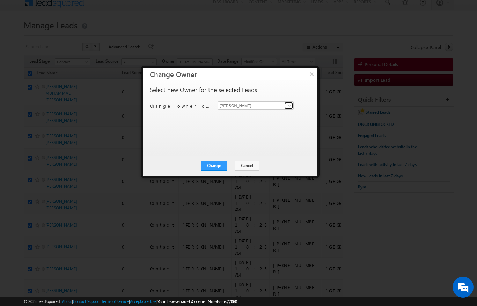
click at [289, 102] on link at bounding box center [288, 105] width 9 height 7
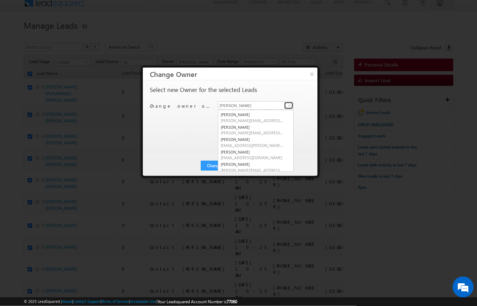
click at [285, 105] on link at bounding box center [288, 105] width 9 height 7
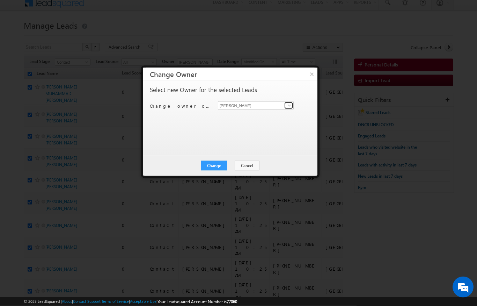
click at [290, 103] on span at bounding box center [290, 106] width 6 height 6
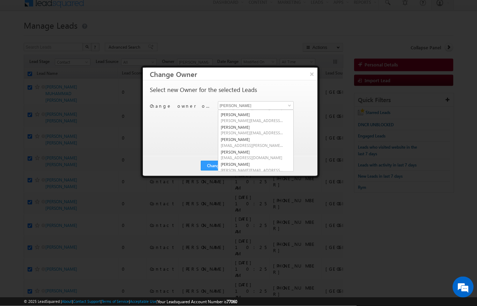
scroll to position [6, 0]
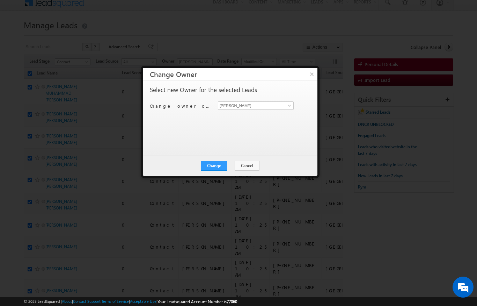
click at [291, 98] on div "Select new Owner for the selected Leads Change owner of 200 leads to [PERSON_NA…" at bounding box center [229, 115] width 159 height 56
click at [289, 102] on link at bounding box center [288, 105] width 9 height 7
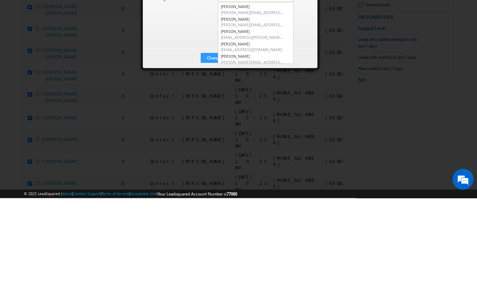
scroll to position [86, 0]
click at [260, 148] on link "[PERSON_NAME] [PERSON_NAME][EMAIL_ADDRESS][DOMAIN_NAME]" at bounding box center [256, 154] width 76 height 13
click at [216, 161] on button "Change" at bounding box center [214, 166] width 27 height 10
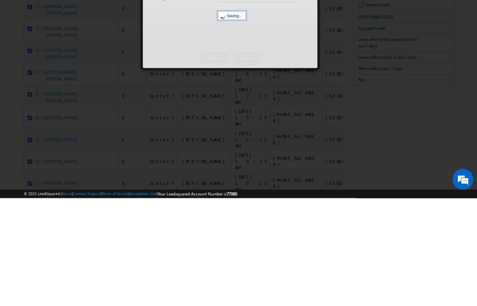
scroll to position [114, 0]
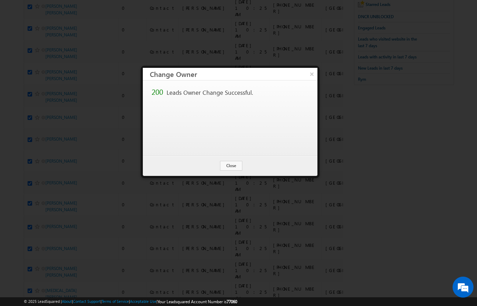
click at [236, 166] on button "Close" at bounding box center [231, 166] width 22 height 10
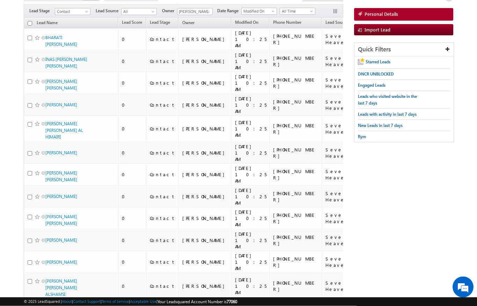
scroll to position [0, 0]
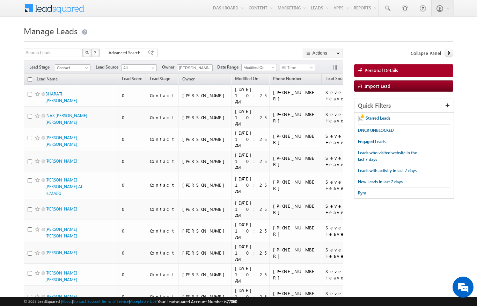
click at [28, 78] on input "checkbox" at bounding box center [30, 79] width 5 height 5
click at [0, 0] on link "Change Owner" at bounding box center [0, 0] width 0 height 0
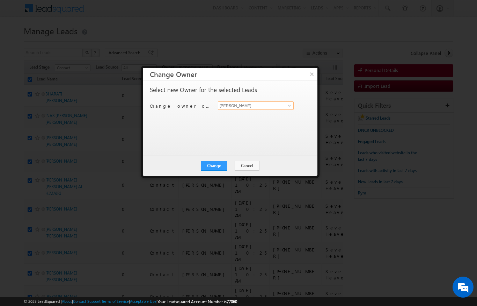
click at [284, 105] on input "[PERSON_NAME]" at bounding box center [256, 105] width 76 height 8
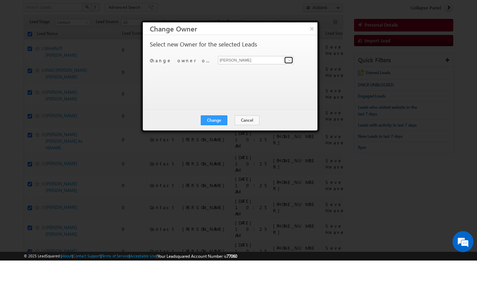
click at [289, 103] on span at bounding box center [290, 106] width 6 height 6
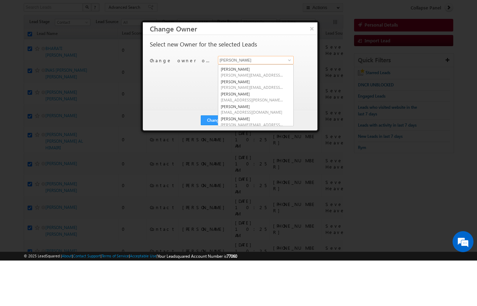
scroll to position [86, 0]
click at [247, 160] on link "[PERSON_NAME] [PERSON_NAME][EMAIL_ADDRESS][DOMAIN_NAME]" at bounding box center [256, 166] width 76 height 13
click at [219, 161] on button "Change" at bounding box center [214, 166] width 27 height 10
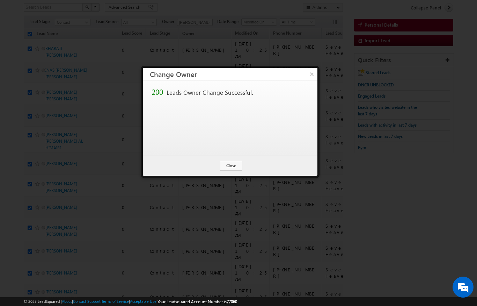
click at [235, 165] on button "Close" at bounding box center [231, 166] width 22 height 10
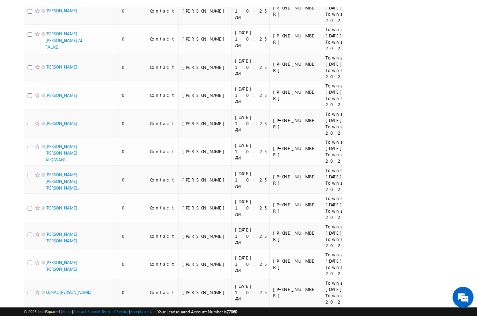
scroll to position [4426, 0]
